Goal: Task Accomplishment & Management: Manage account settings

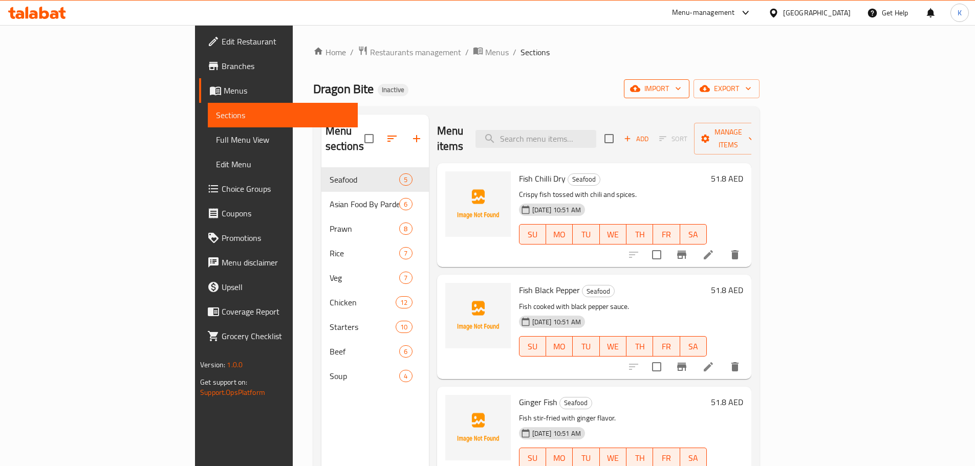
click at [681, 91] on span "import" at bounding box center [656, 88] width 49 height 13
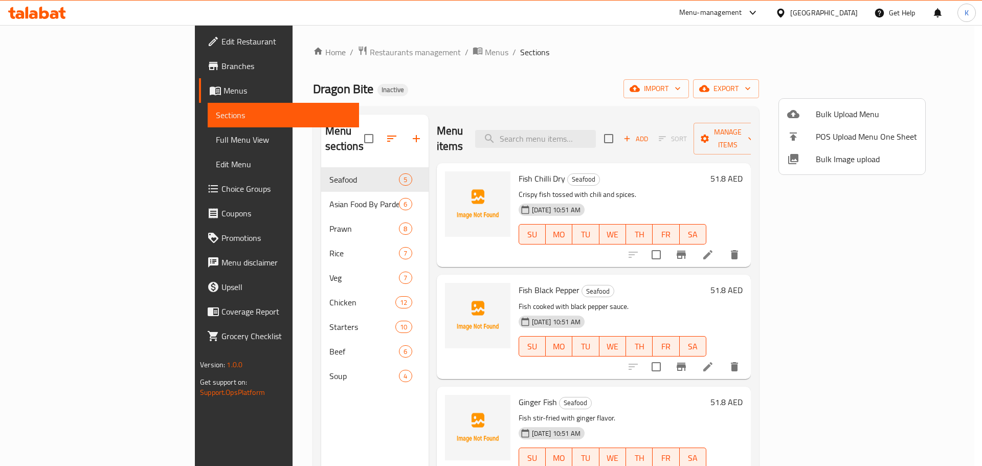
click at [847, 157] on span "Bulk Image upload" at bounding box center [866, 159] width 101 height 12
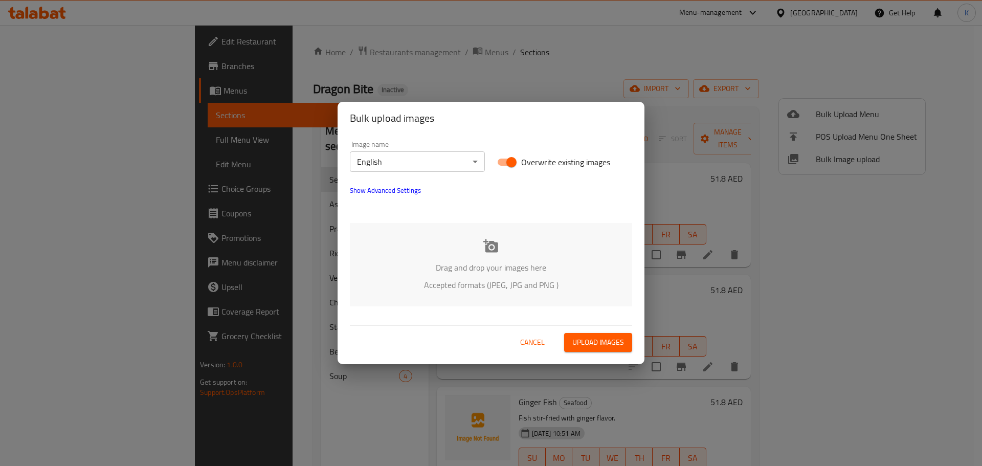
click at [420, 220] on div "Image name English ​ Overwrite existing images Show Advanced Settings Drag and …" at bounding box center [491, 224] width 307 height 178
click at [492, 245] on icon at bounding box center [490, 245] width 15 height 15
click at [482, 243] on div "Drag and drop your images here Accepted formats (JPEG, JPG and PNG )" at bounding box center [491, 264] width 282 height 83
click at [502, 245] on div "Drag and drop your images here Accepted formats (JPEG, JPG and PNG )" at bounding box center [491, 264] width 282 height 83
click at [378, 187] on span "Show Advanced Settings" at bounding box center [385, 190] width 71 height 12
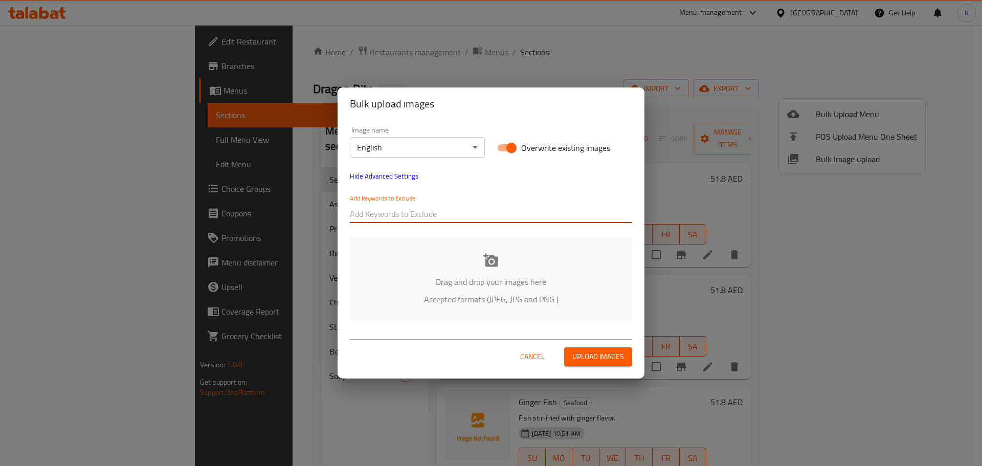
click at [385, 214] on input "text" at bounding box center [491, 214] width 282 height 16
click at [477, 250] on div "Drag and drop your images here Accepted formats (JPEG, JPG and PNG )" at bounding box center [491, 278] width 282 height 83
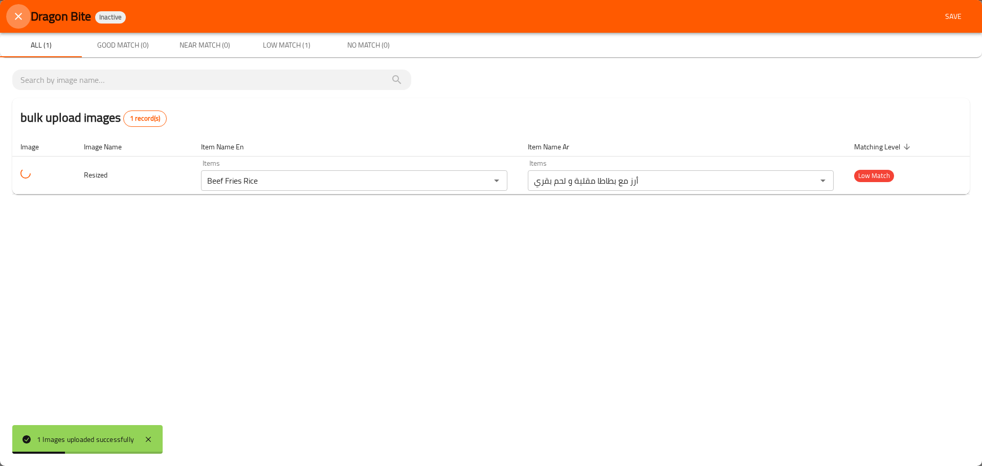
click at [18, 19] on icon "close" at bounding box center [18, 16] width 12 height 12
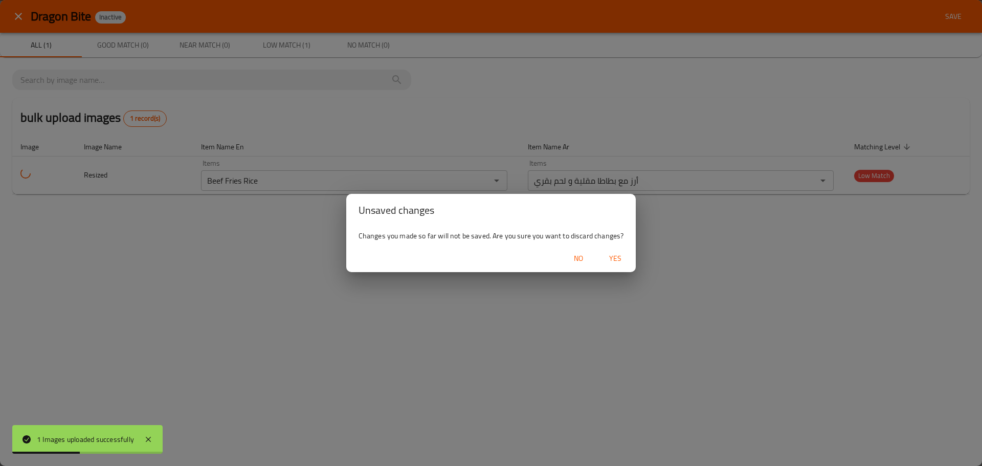
click at [606, 254] on span "Yes" at bounding box center [615, 258] width 25 height 13
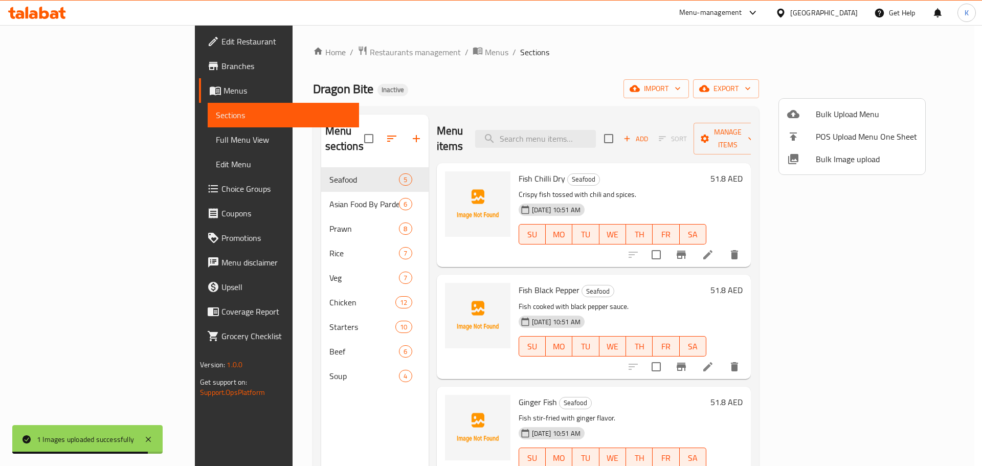
click at [866, 155] on span "Bulk Image upload" at bounding box center [866, 159] width 101 height 12
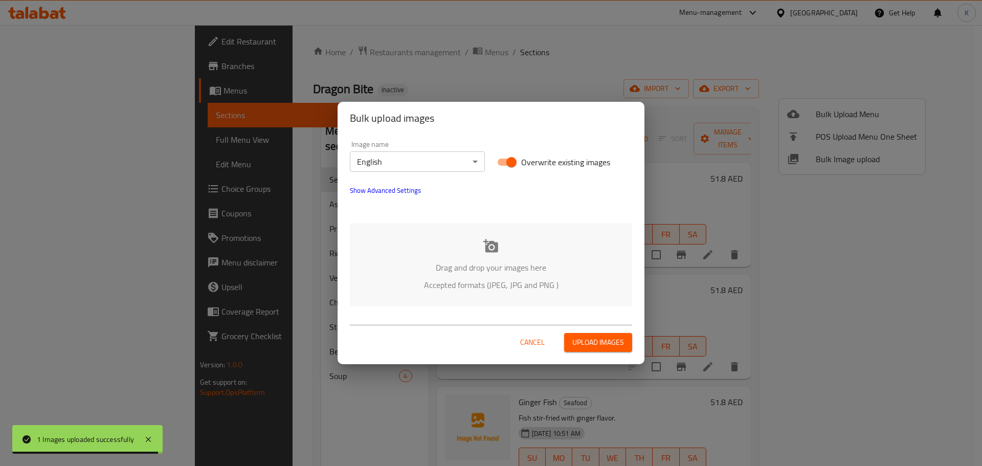
click at [498, 255] on div "Drag and drop your images here Accepted formats (JPEG, JPG and PNG )" at bounding box center [491, 264] width 282 height 83
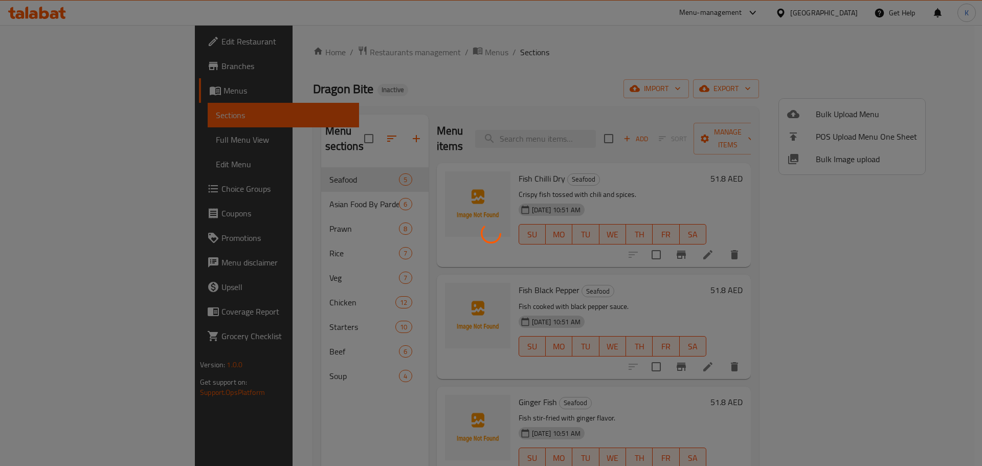
click at [899, 209] on div at bounding box center [491, 233] width 982 height 466
click at [840, 155] on div at bounding box center [491, 233] width 982 height 466
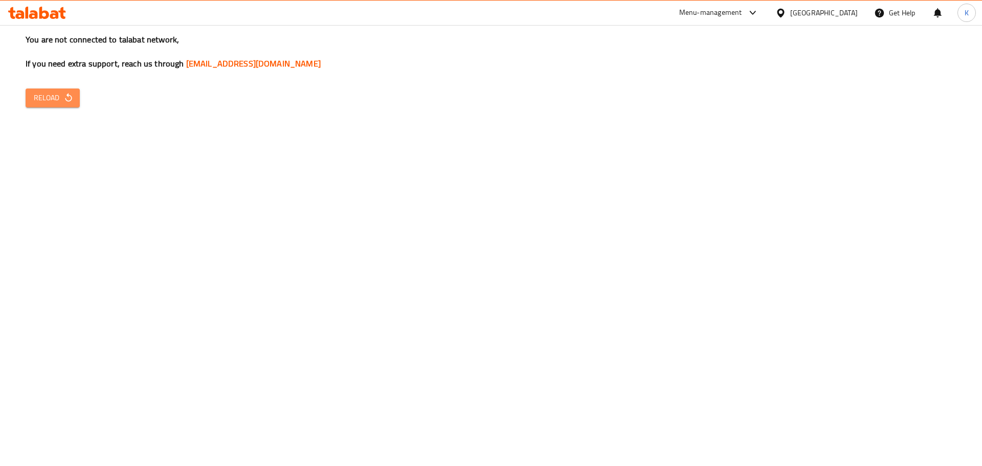
click at [67, 94] on icon "button" at bounding box center [68, 98] width 10 height 10
click at [66, 100] on icon "button" at bounding box center [68, 97] width 7 height 9
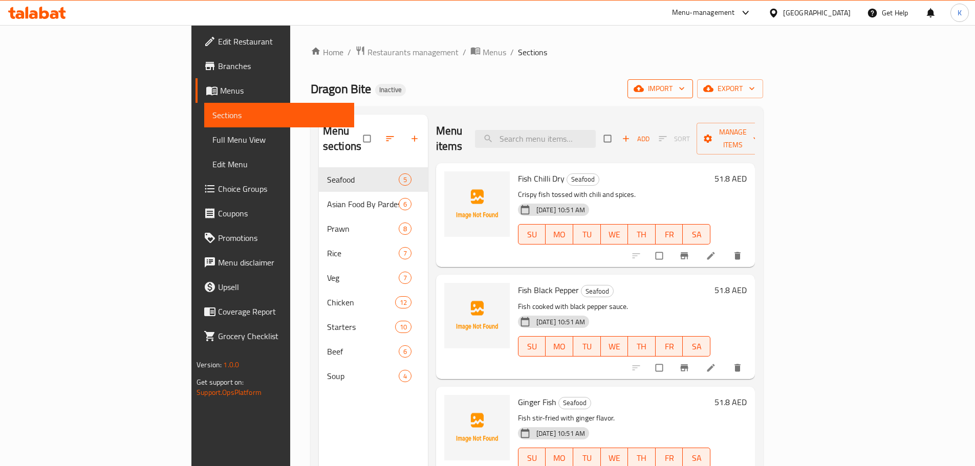
click at [685, 87] on span "import" at bounding box center [659, 88] width 49 height 13
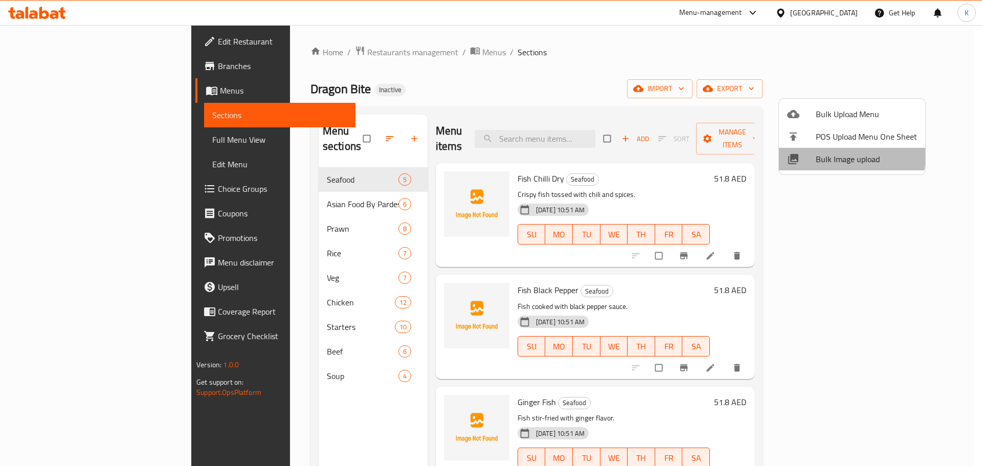
click at [831, 155] on span "Bulk Image upload" at bounding box center [866, 159] width 101 height 12
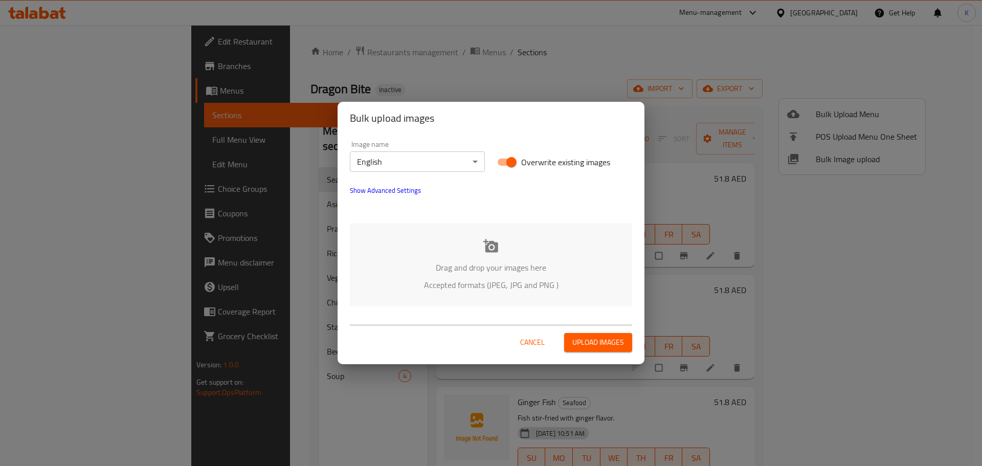
click at [484, 254] on div "Drag and drop your images here Accepted formats (JPEG, JPG and PNG )" at bounding box center [491, 264] width 282 height 83
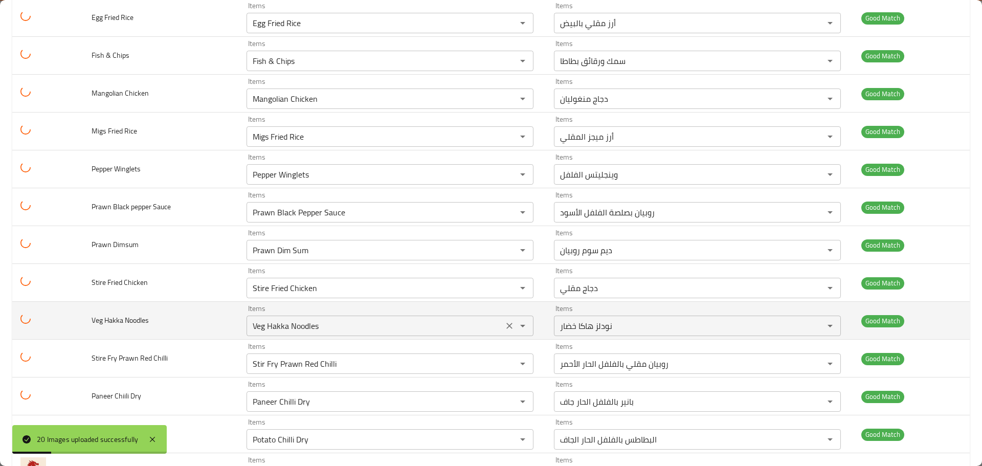
scroll to position [468, 0]
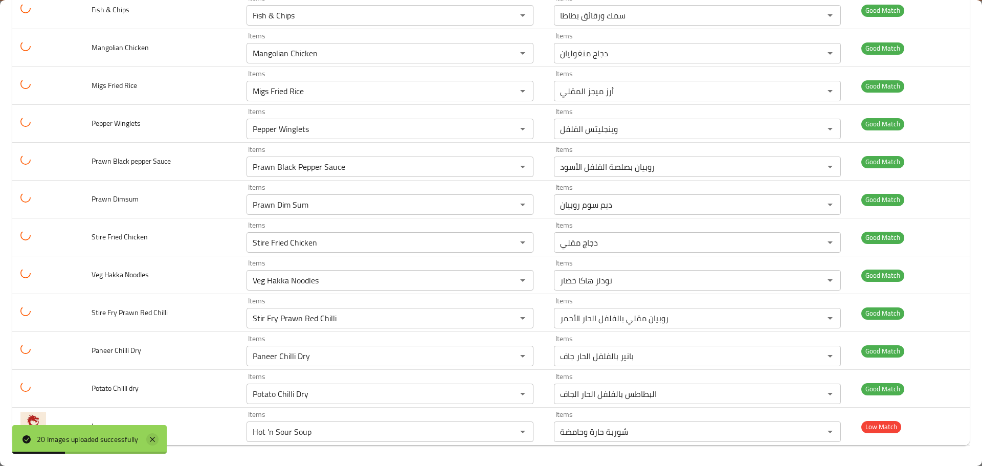
click at [151, 445] on icon at bounding box center [152, 439] width 12 height 12
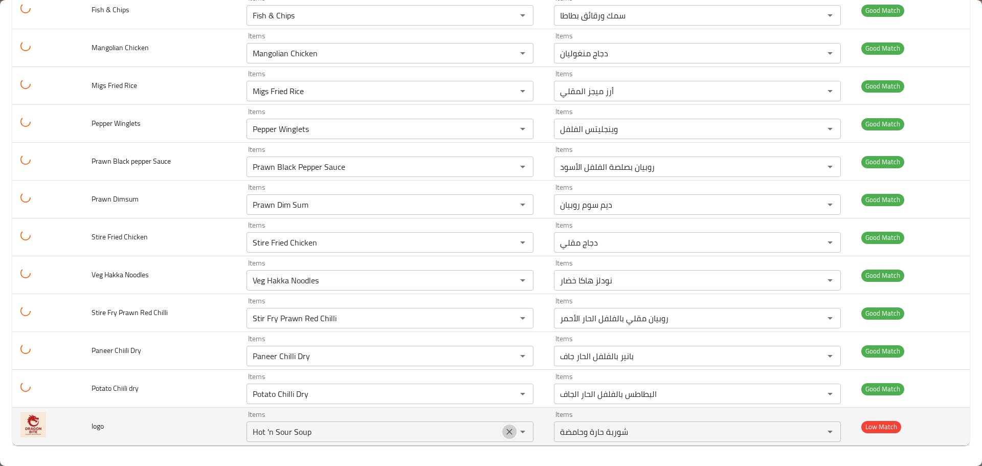
click at [504, 432] on icon "Clear" at bounding box center [509, 432] width 10 height 10
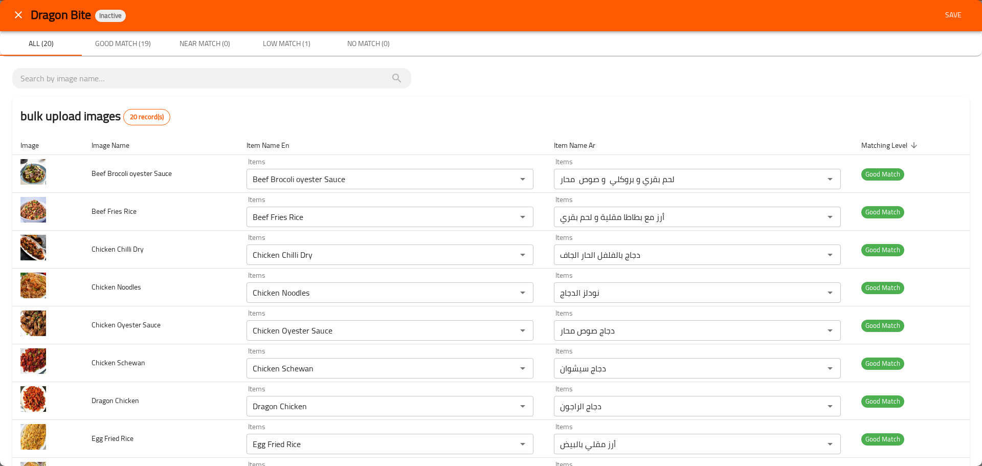
scroll to position [0, 0]
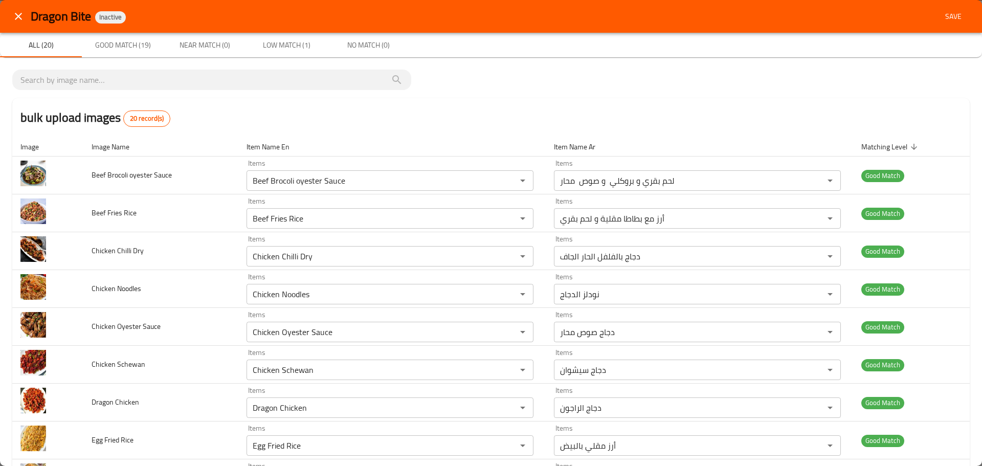
click at [939, 9] on button "Save" at bounding box center [953, 16] width 33 height 19
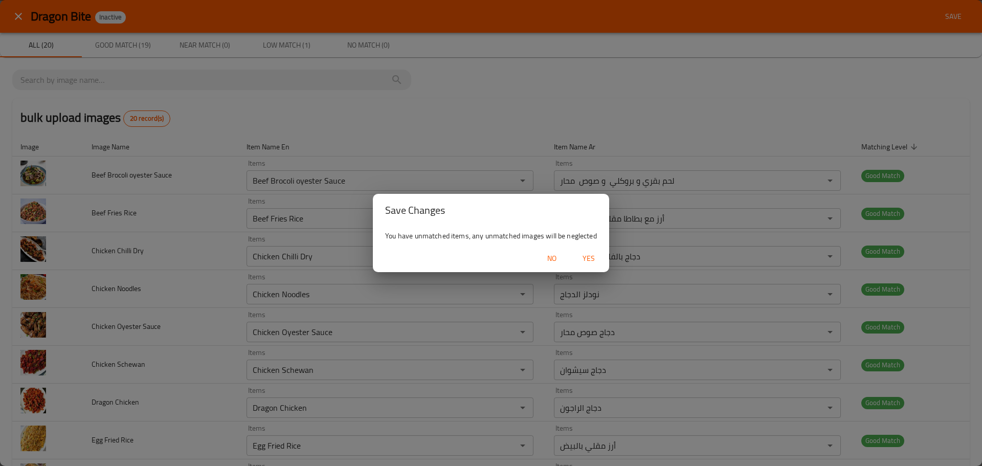
click at [580, 261] on span "Yes" at bounding box center [589, 258] width 25 height 13
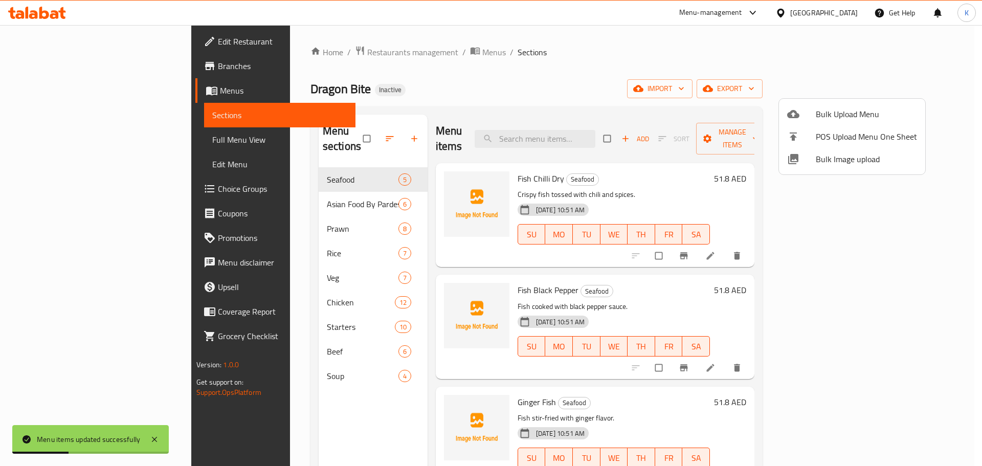
click at [758, 68] on div at bounding box center [491, 233] width 982 height 466
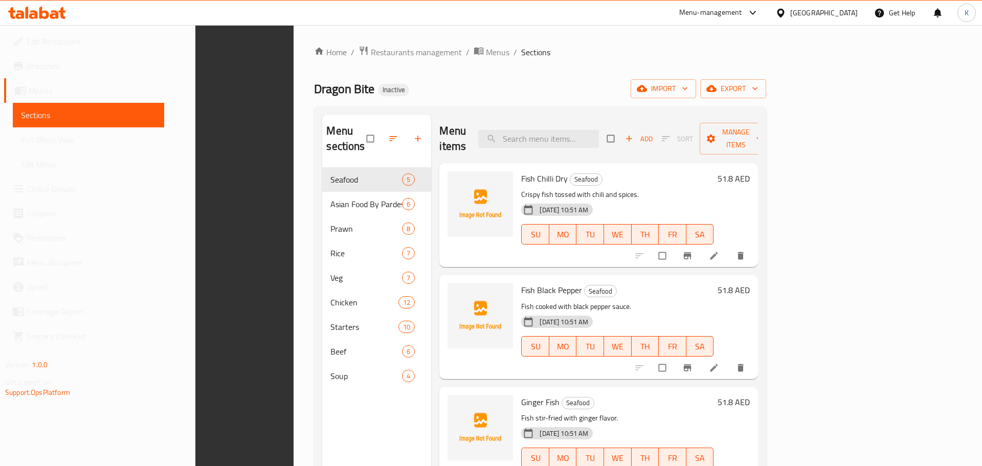
click at [527, 79] on div "Dragon Bite Inactive import export" at bounding box center [540, 88] width 452 height 19
click at [101, 134] on span "Full Menu View" at bounding box center [88, 140] width 135 height 12
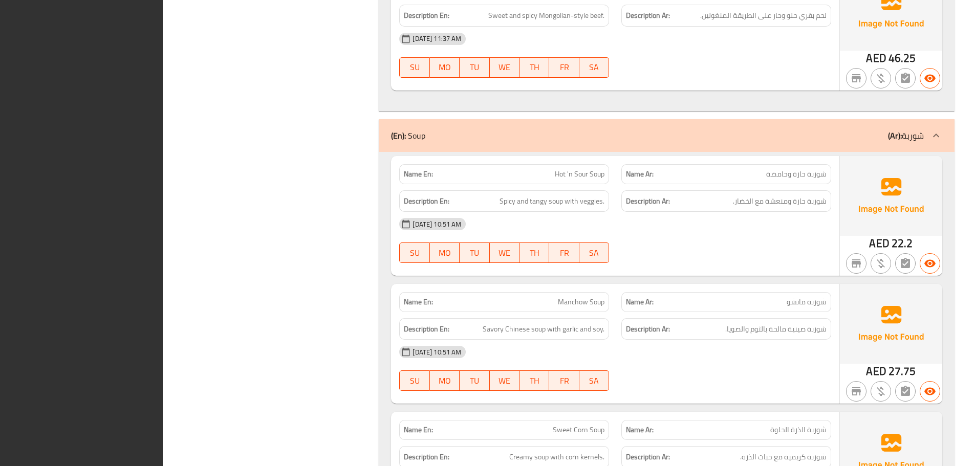
scroll to position [8589, 0]
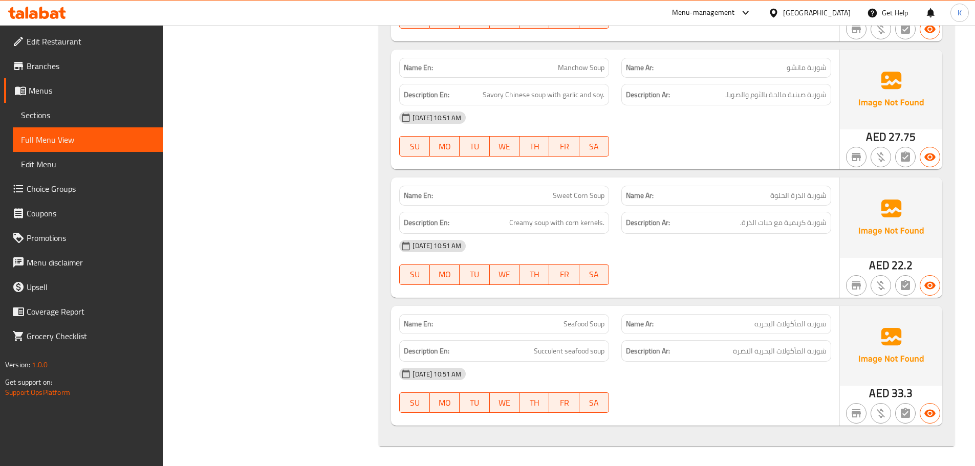
click at [852, 13] on div "United Arab Emirates" at bounding box center [809, 13] width 99 height 25
click at [821, 16] on div "United Arab Emirates" at bounding box center [817, 12] width 68 height 11
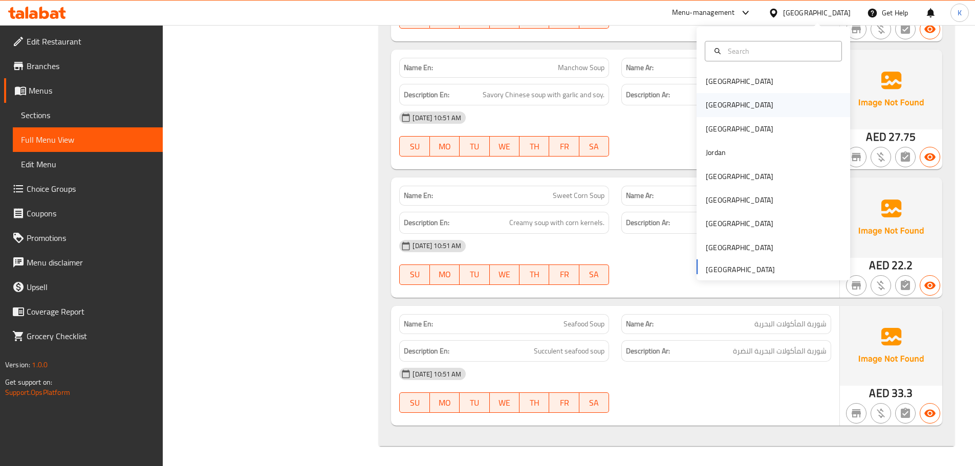
click at [706, 96] on div "Egypt" at bounding box center [739, 105] width 84 height 24
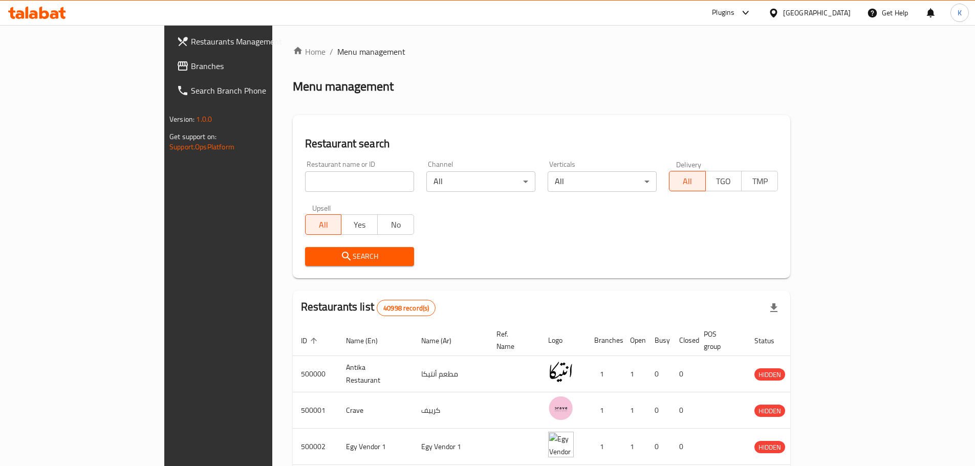
click at [835, 5] on div "Egypt" at bounding box center [809, 13] width 99 height 25
click at [838, 18] on div "Egypt" at bounding box center [817, 12] width 68 height 11
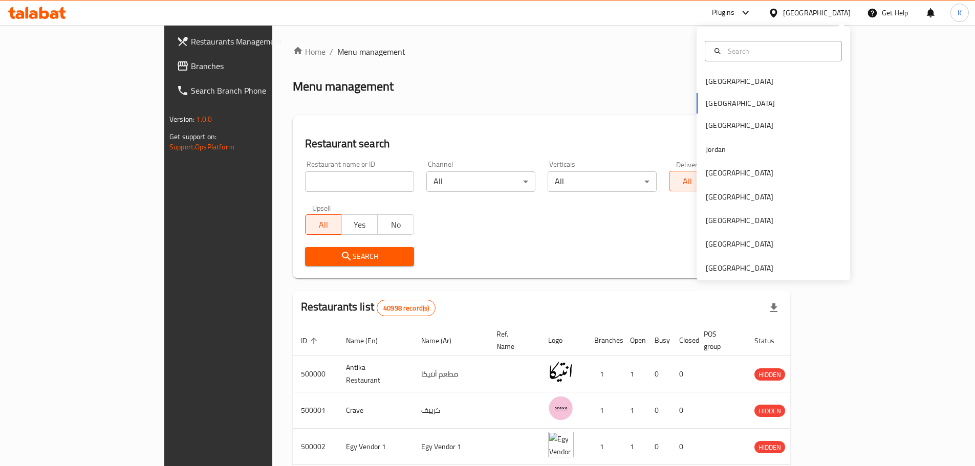
click at [838, 15] on div "Egypt" at bounding box center [817, 12] width 68 height 11
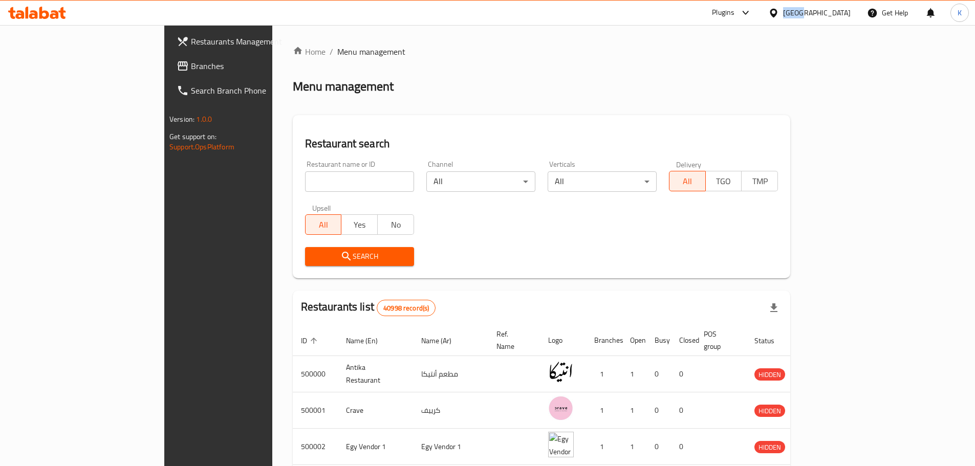
click at [838, 15] on div "Egypt" at bounding box center [817, 12] width 68 height 11
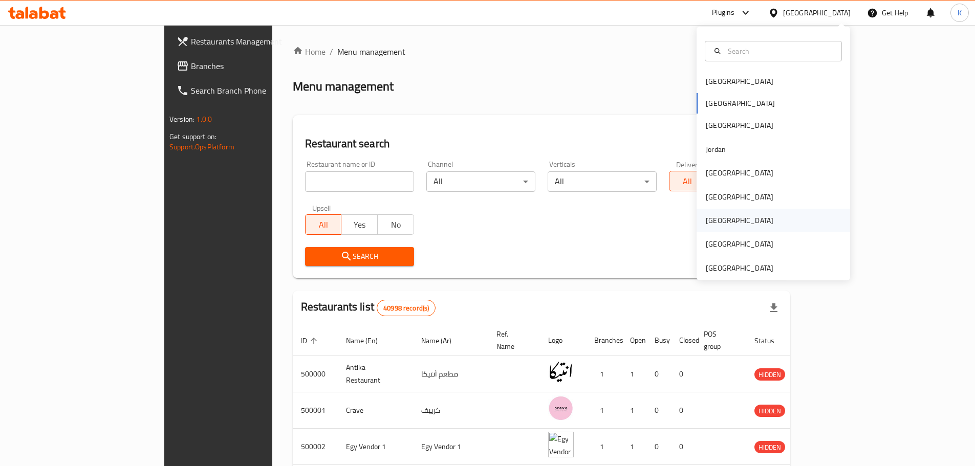
click at [719, 223] on div "[GEOGRAPHIC_DATA]" at bounding box center [739, 221] width 84 height 24
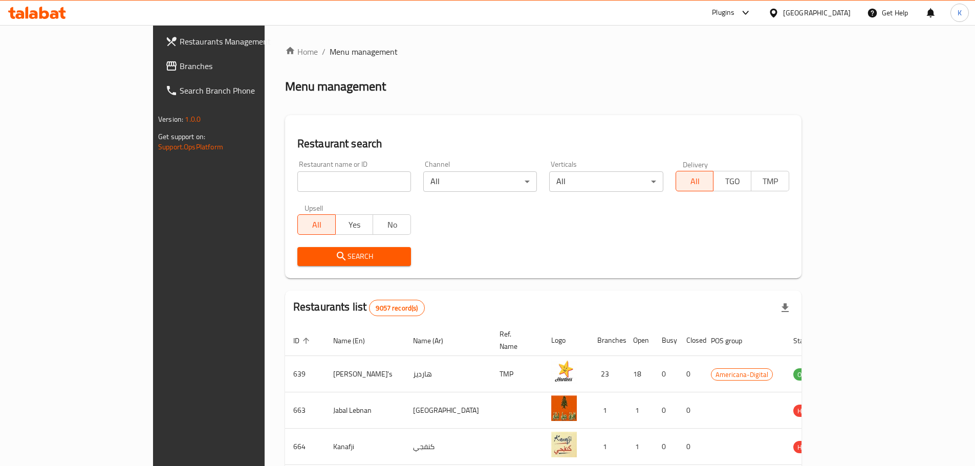
drag, startPoint x: 229, startPoint y: 186, endPoint x: 156, endPoint y: 173, distance: 73.9
click at [297, 185] on input "search" at bounding box center [354, 181] width 114 height 20
click at [180, 70] on span "Branches" at bounding box center [244, 66] width 128 height 12
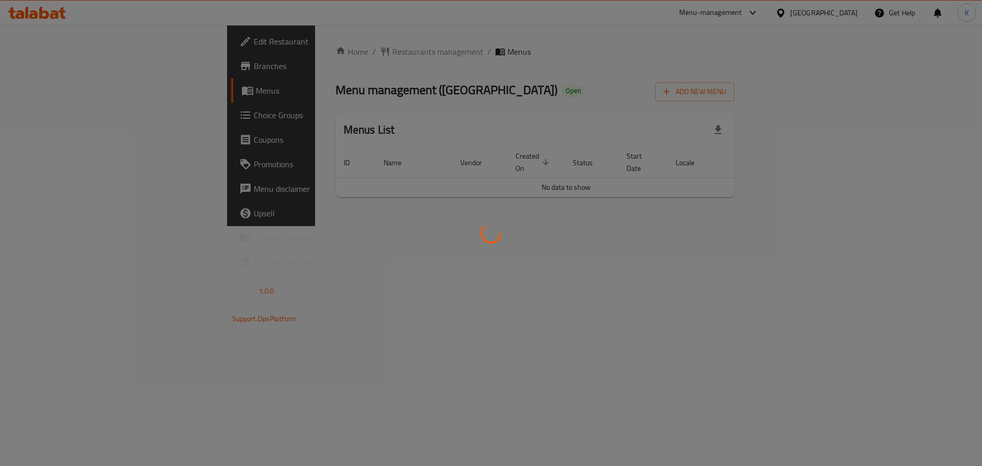
drag, startPoint x: 0, startPoint y: 0, endPoint x: 299, endPoint y: 311, distance: 430.9
click at [293, 313] on div at bounding box center [491, 233] width 982 height 466
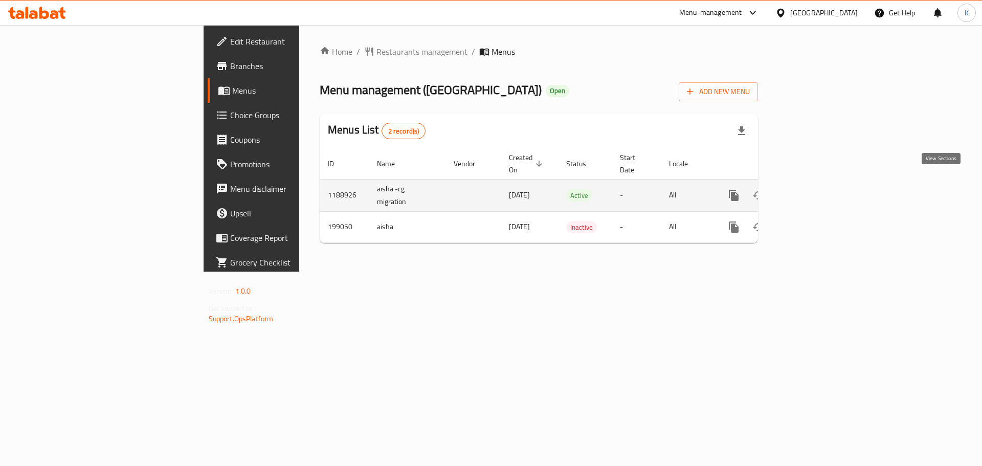
click at [820, 183] on link "enhanced table" at bounding box center [808, 195] width 25 height 25
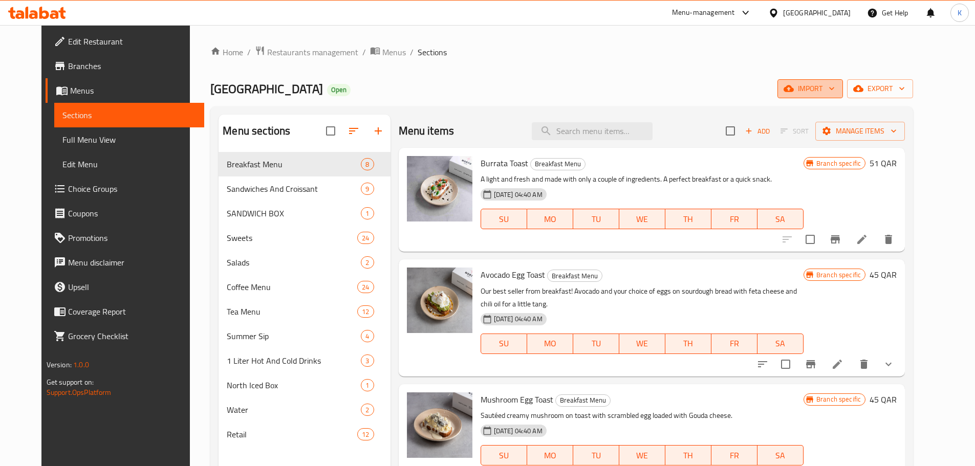
click at [834, 96] on button "import" at bounding box center [809, 88] width 65 height 19
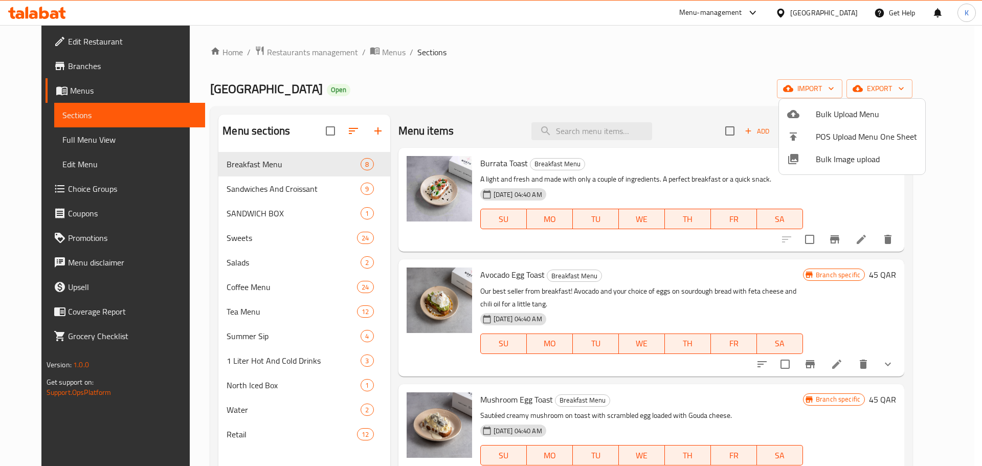
click at [838, 163] on span "Bulk Image upload" at bounding box center [866, 159] width 101 height 12
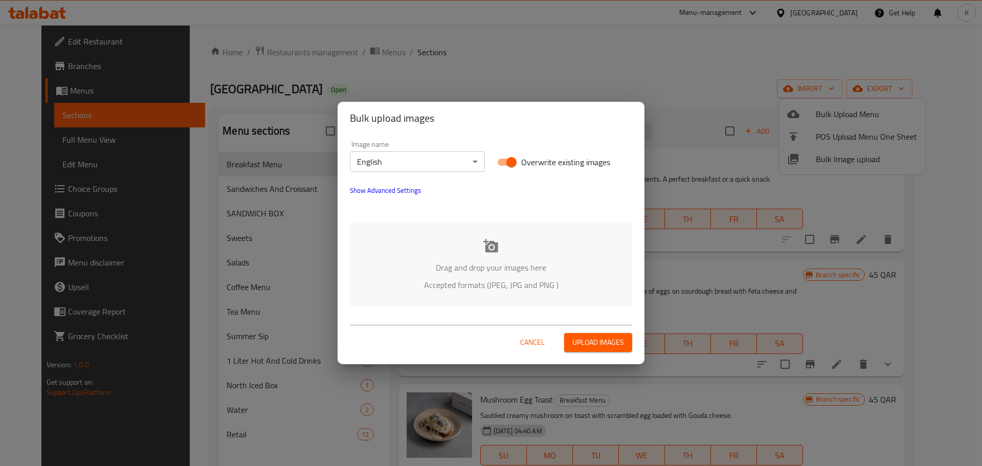
click at [552, 239] on div "Drag and drop your images here Accepted formats (JPEG, JPG and PNG )" at bounding box center [491, 264] width 282 height 83
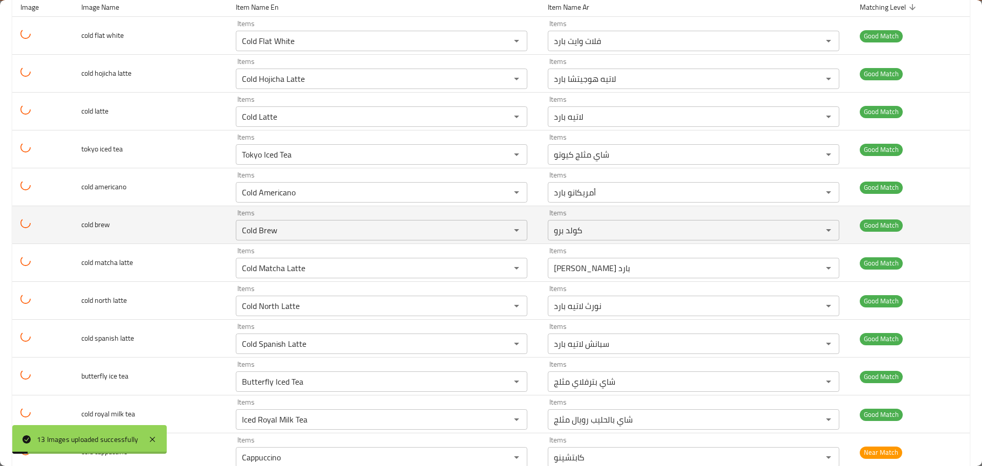
scroll to position [203, 0]
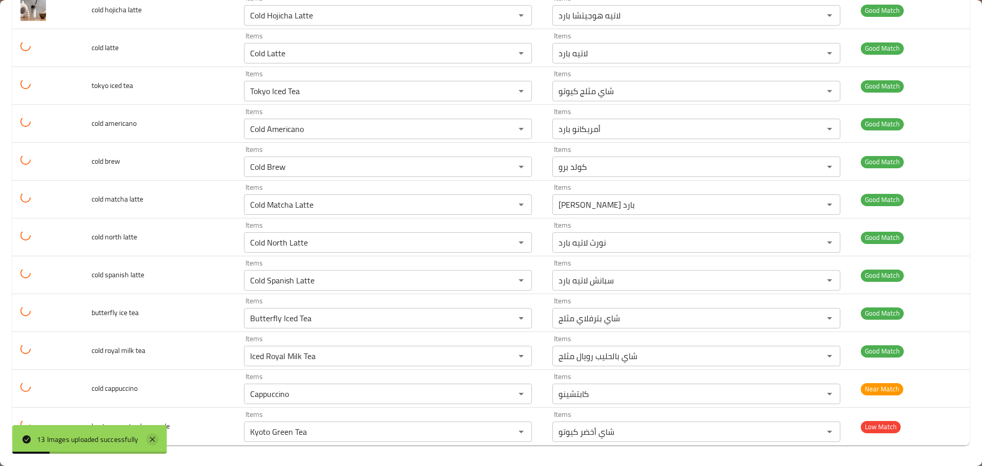
click at [153, 439] on icon at bounding box center [152, 439] width 5 height 5
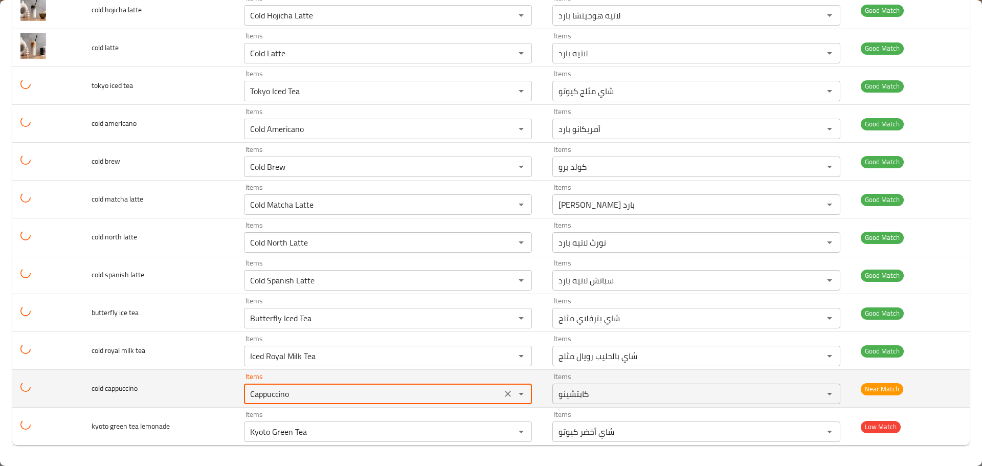
drag, startPoint x: 207, startPoint y: 394, endPoint x: 185, endPoint y: 395, distance: 22.0
click at [185, 395] on tr "cold cappuccino Items Cappuccino Items Items كابتشينو Items Near Match" at bounding box center [491, 389] width 958 height 38
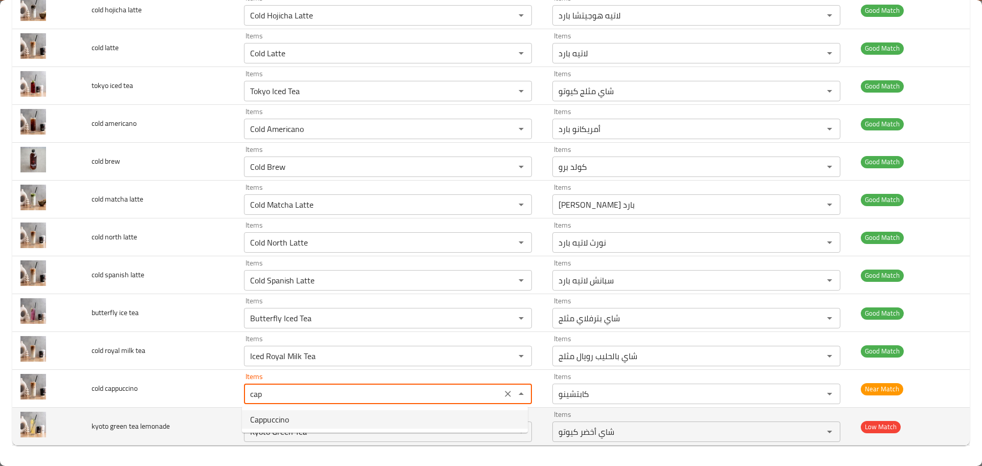
type cappuccino "Cappuccino"
click at [291, 436] on lemonade "Kyoto Green Tea" at bounding box center [373, 432] width 252 height 14
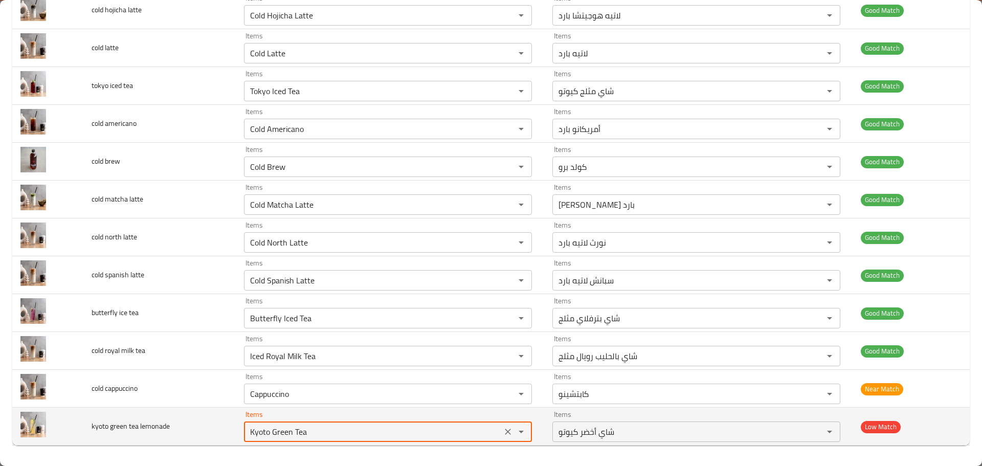
click at [291, 436] on lemonade "Kyoto Green Tea" at bounding box center [373, 432] width 252 height 14
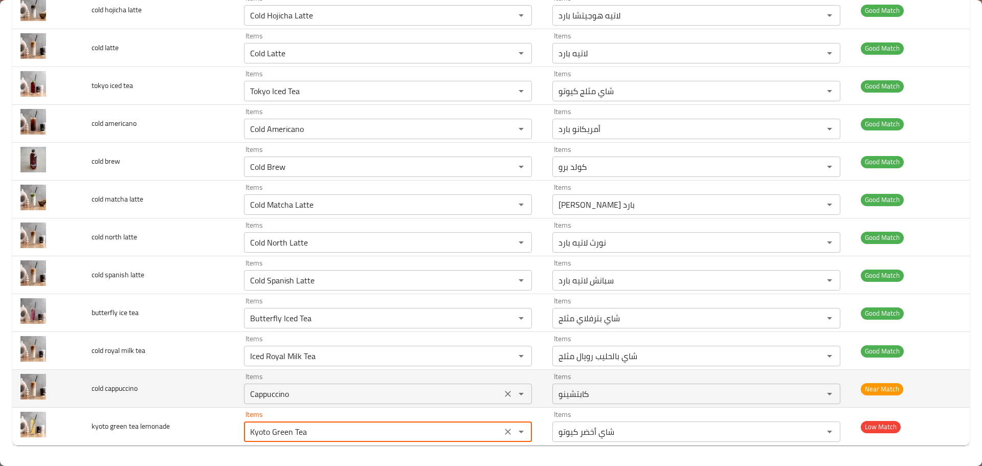
click at [370, 378] on div "Items Cappuccino Items" at bounding box center [388, 388] width 288 height 31
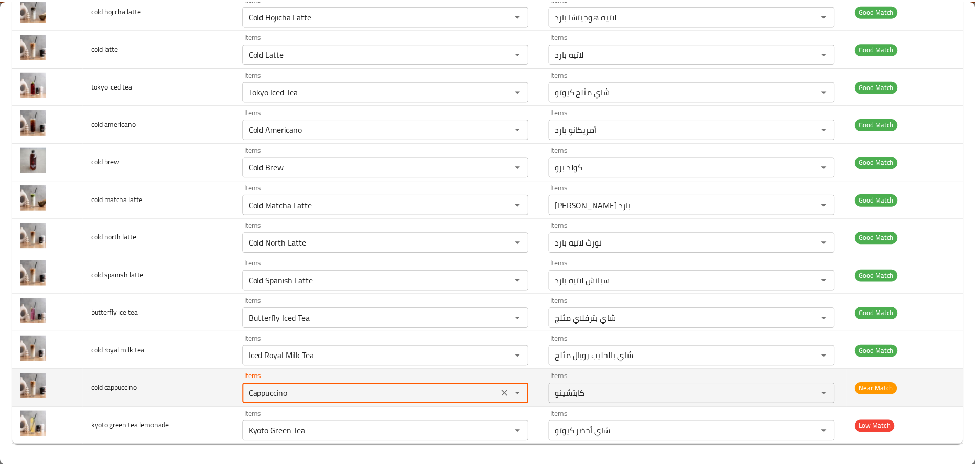
scroll to position [0, 0]
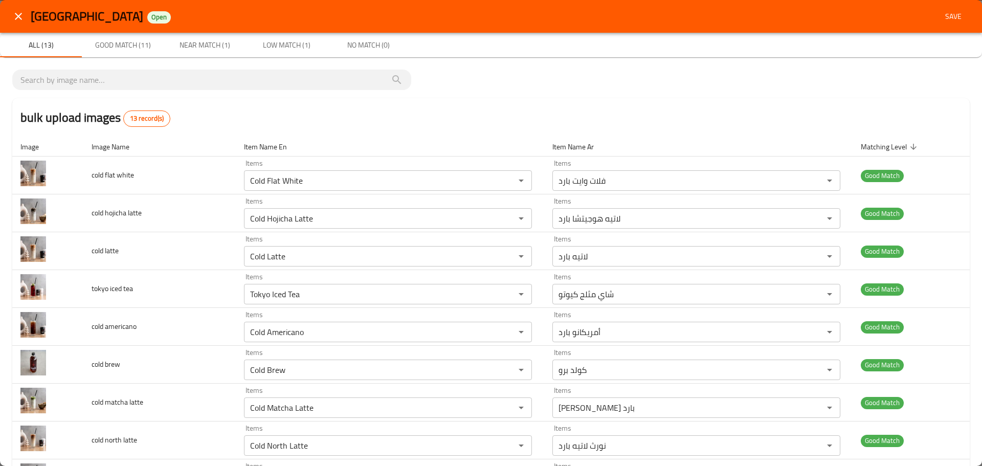
click at [942, 12] on span "Save" at bounding box center [953, 16] width 25 height 13
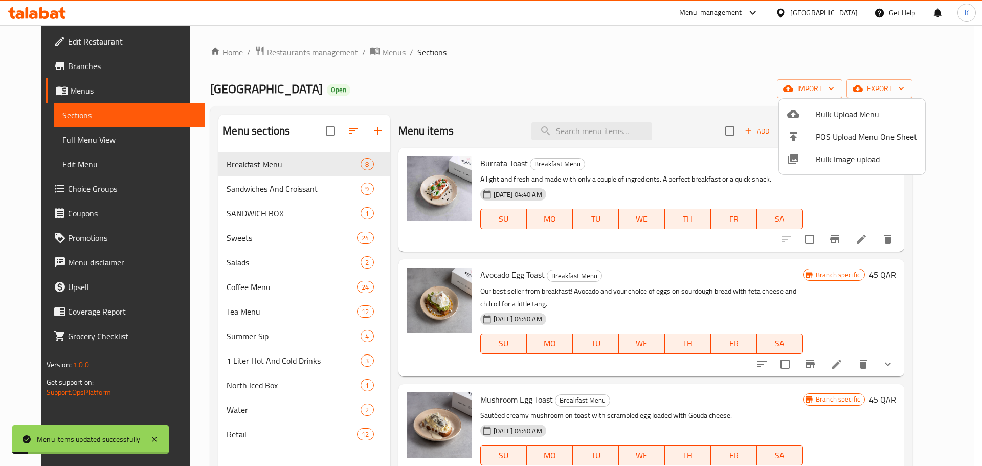
click at [50, 142] on div at bounding box center [491, 233] width 982 height 466
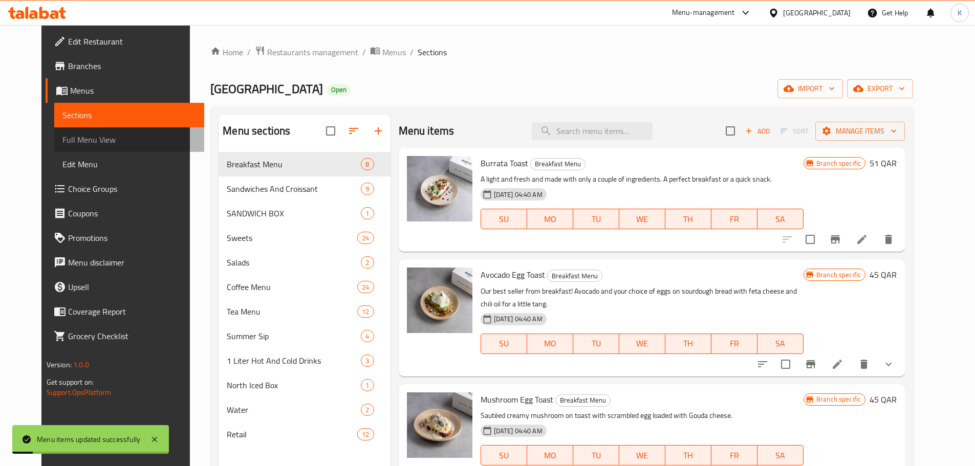
click at [62, 142] on span "Full Menu View" at bounding box center [129, 140] width 134 height 12
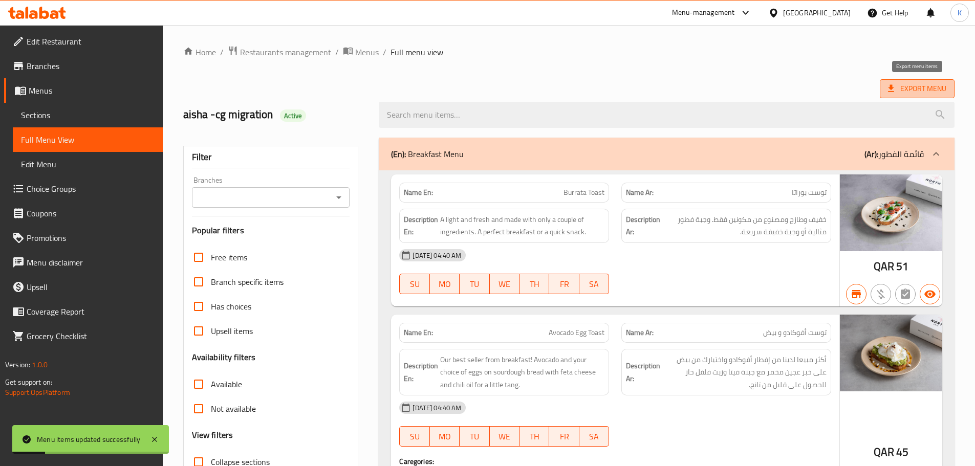
click at [906, 96] on span "Export Menu" at bounding box center [916, 88] width 75 height 19
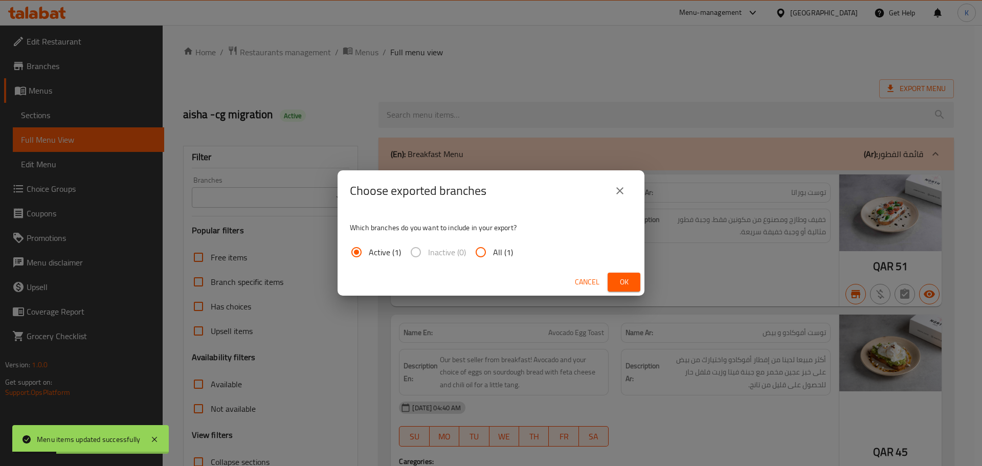
click at [491, 255] on input "All (1)" at bounding box center [481, 252] width 25 height 25
radio input "true"
click at [621, 281] on span "Ok" at bounding box center [624, 282] width 16 height 13
